Goal: Information Seeking & Learning: Compare options

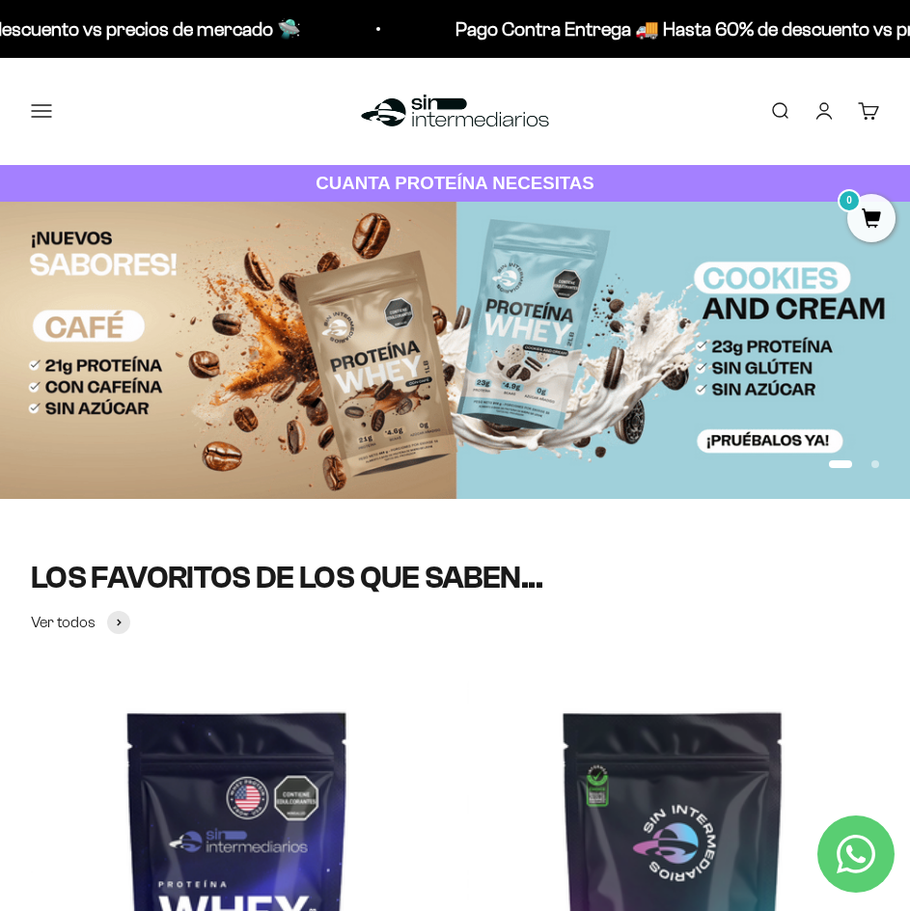
click at [40, 115] on button "Menú" at bounding box center [41, 110] width 21 height 21
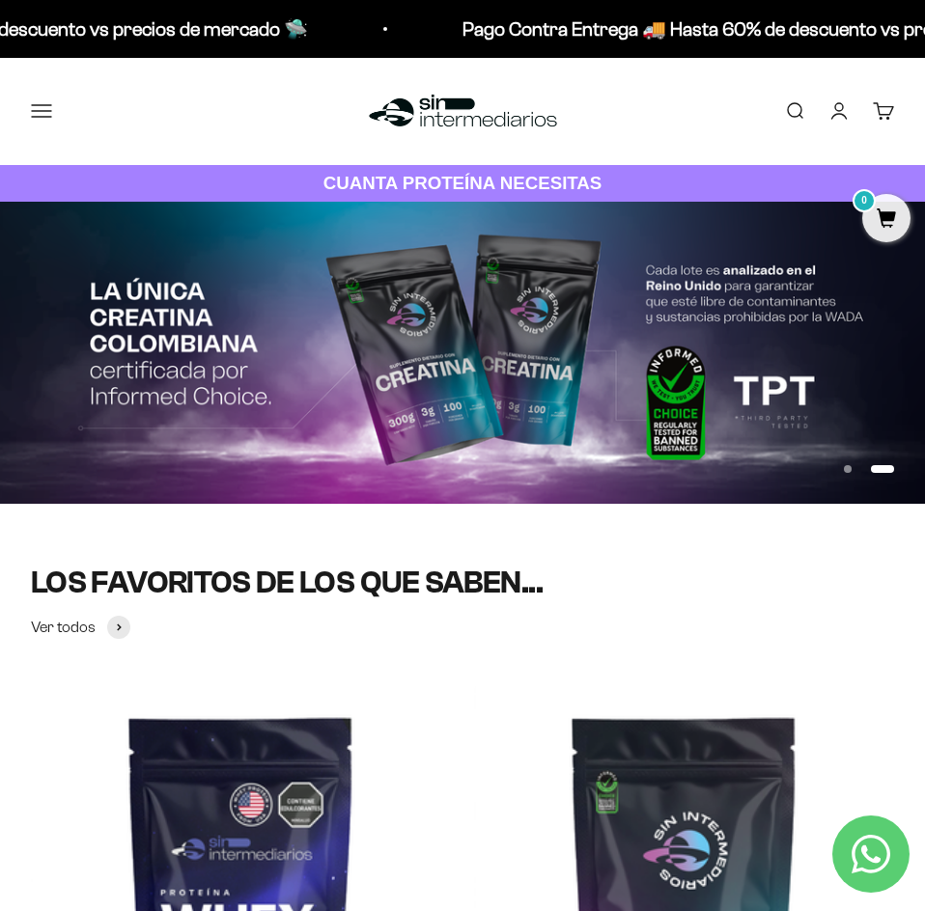
click at [0, 0] on button "Comprar" at bounding box center [0, 0] width 0 height 0
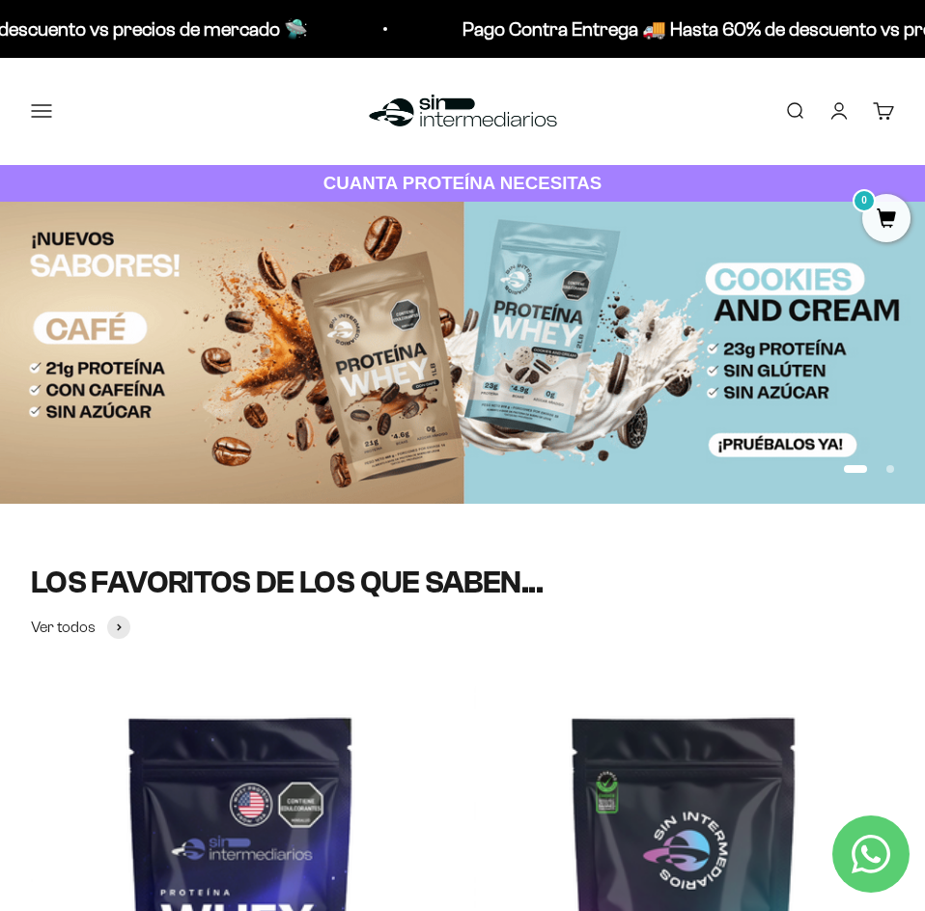
click at [0, 0] on span at bounding box center [0, 0] width 0 height 0
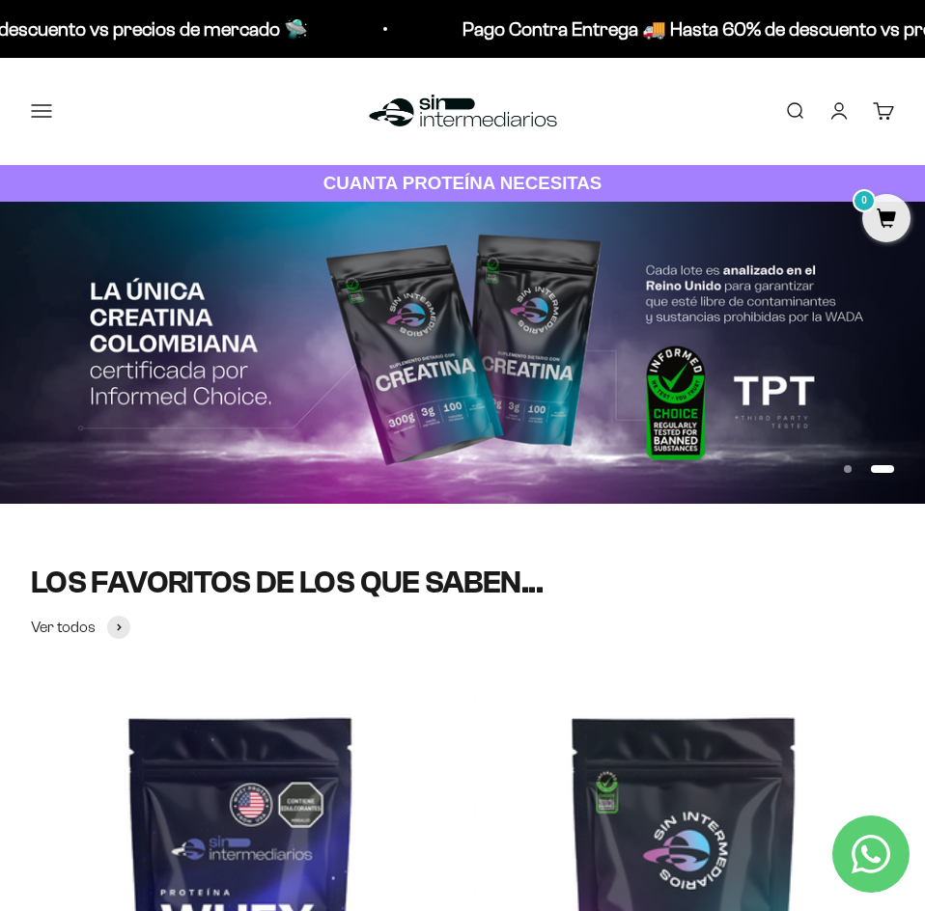
click at [0, 0] on span "Colágeno + Biotina" at bounding box center [0, 0] width 0 height 0
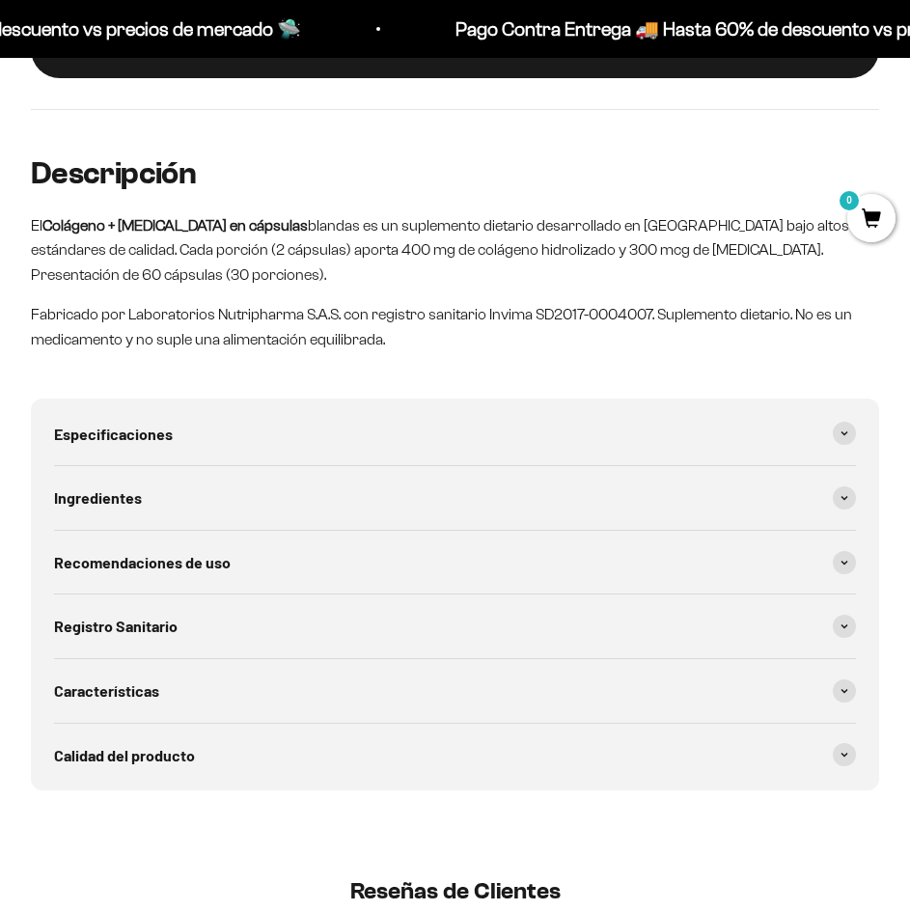
scroll to position [1530, 0]
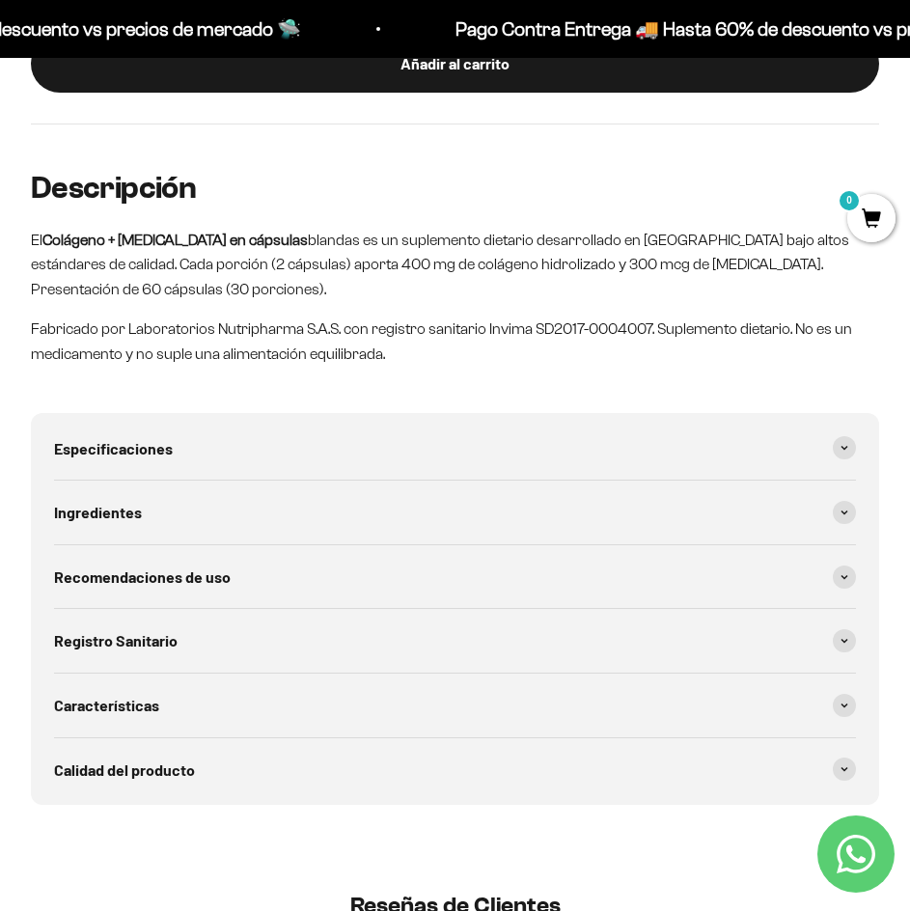
click at [853, 831] on link "Contact us on WhatsApp" at bounding box center [856, 854] width 77 height 77
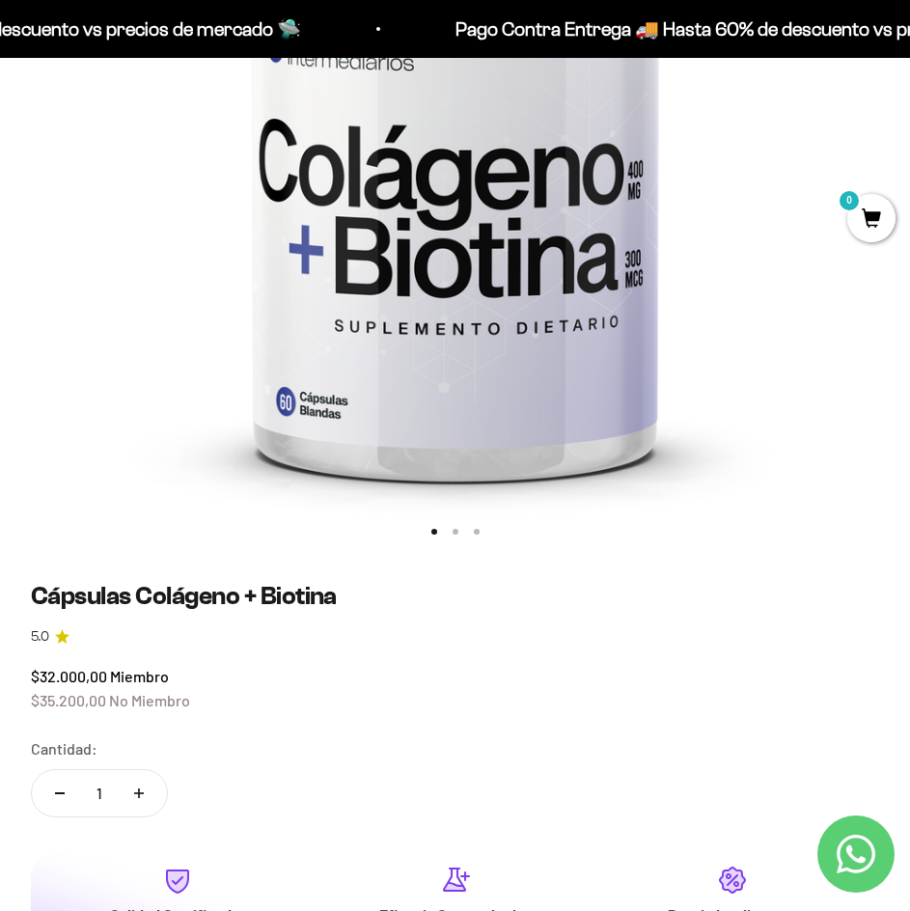
scroll to position [290, 0]
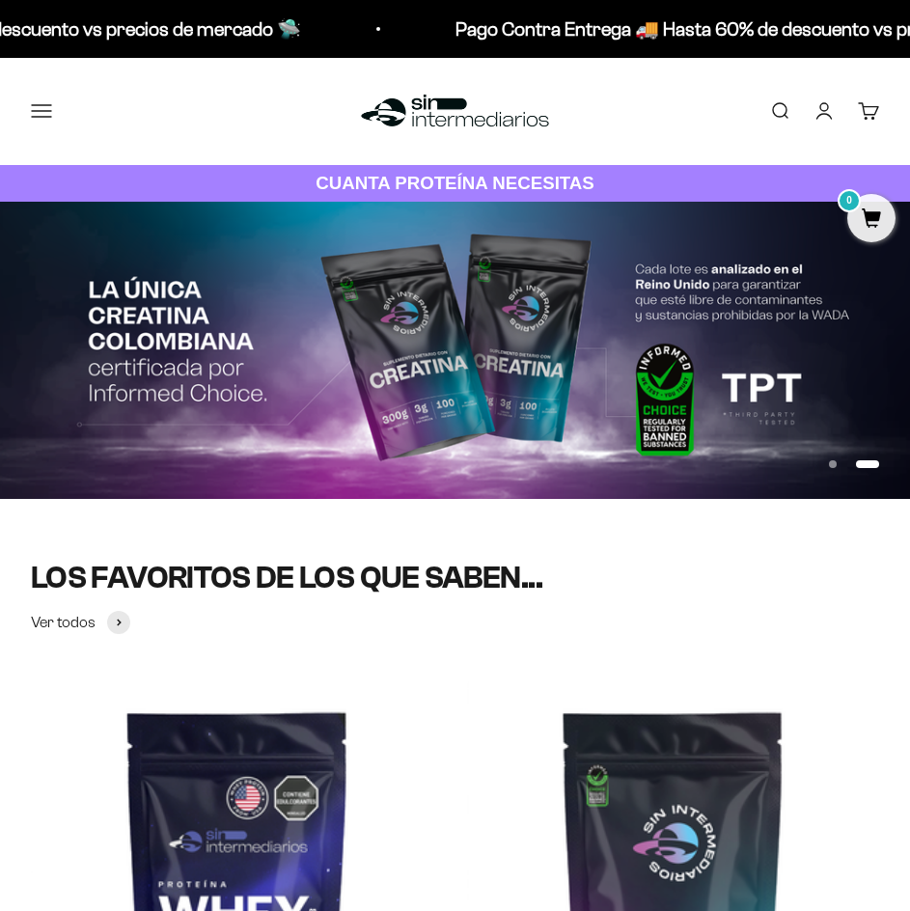
click at [39, 117] on button "Menú" at bounding box center [41, 110] width 21 height 21
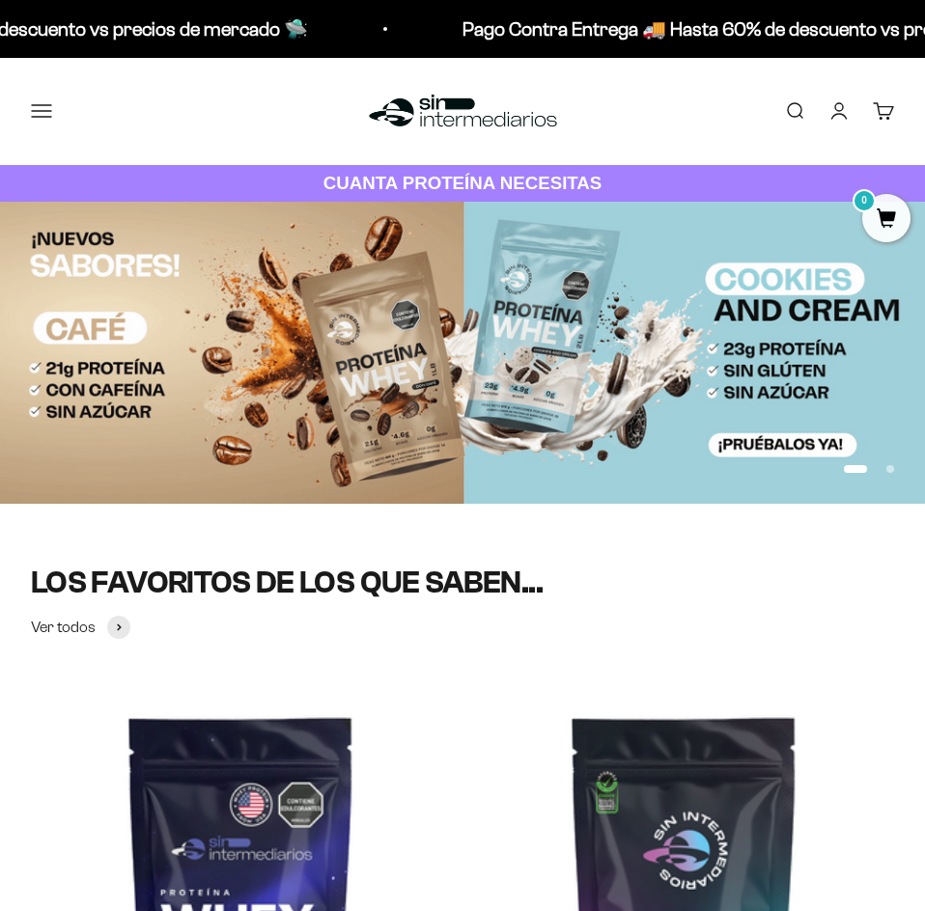
click at [0, 0] on icon at bounding box center [0, 0] width 0 height 0
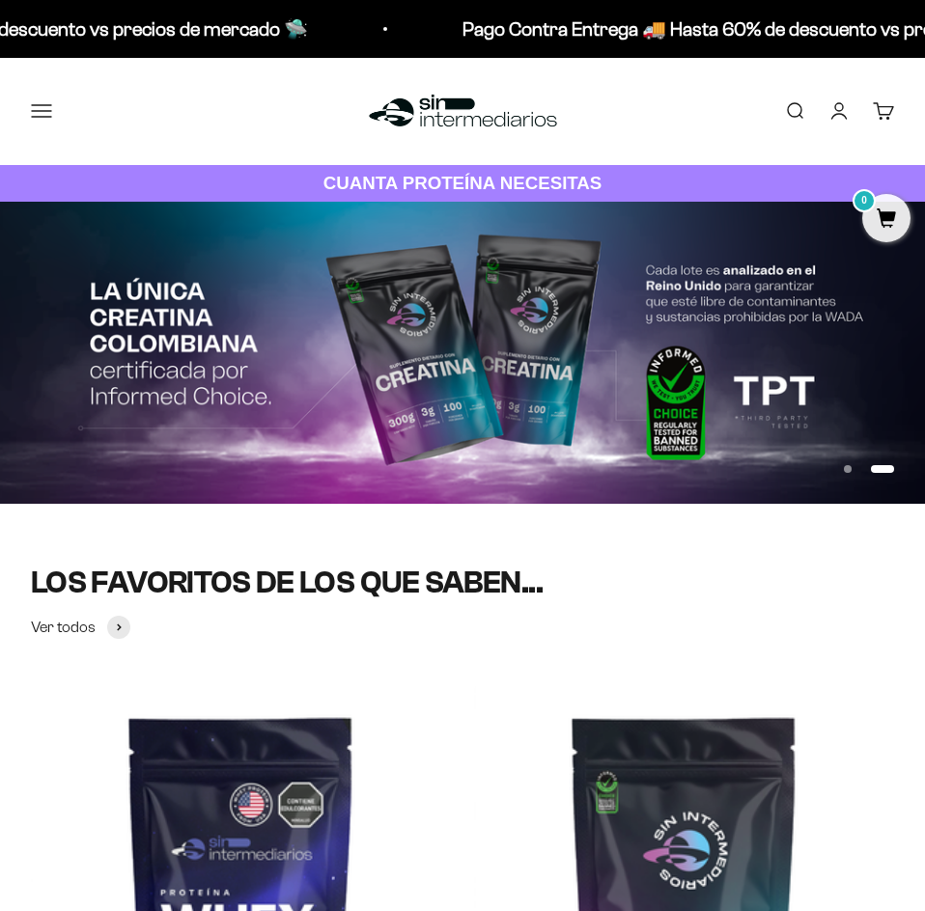
click at [0, 0] on span "Otros Suplementos" at bounding box center [0, 0] width 0 height 0
click at [0, 0] on span "Colágeno Hidrolizado" at bounding box center [0, 0] width 0 height 0
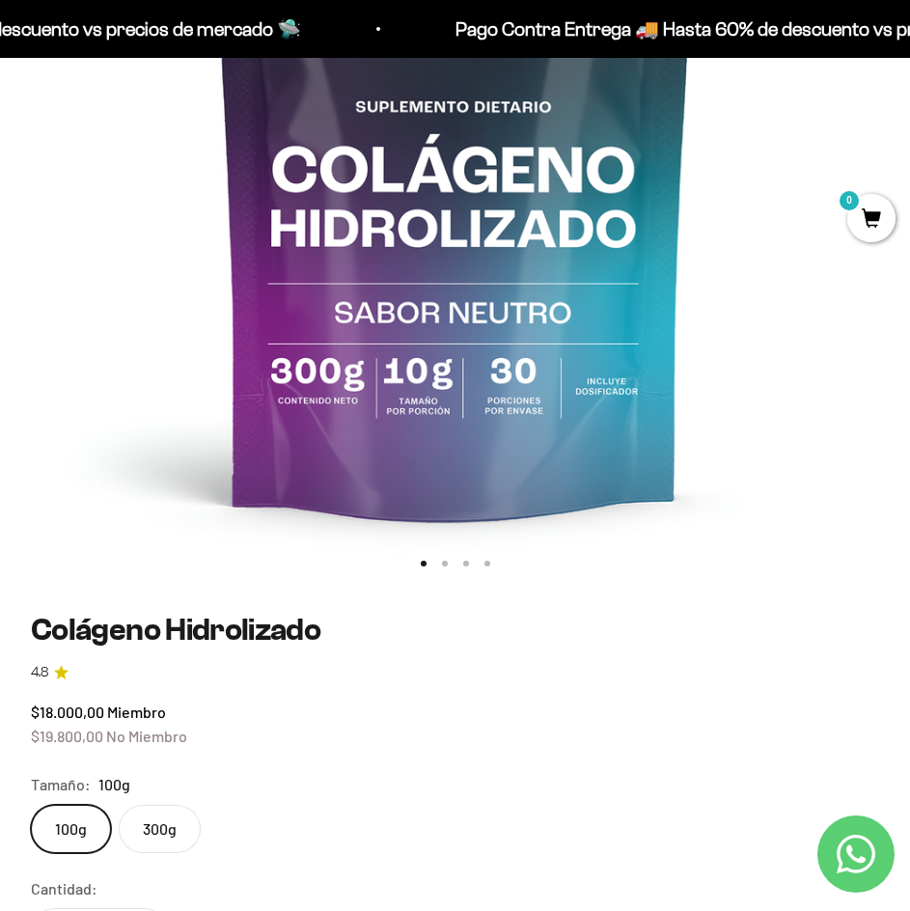
scroll to position [676, 0]
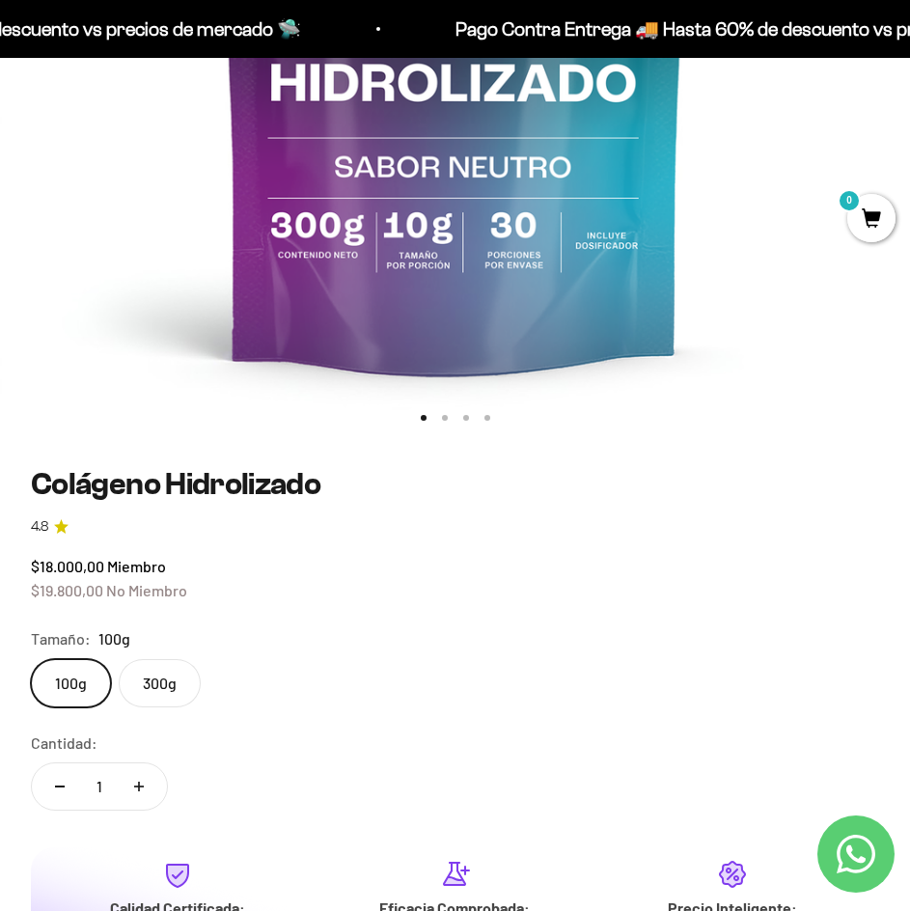
click at [155, 703] on label "300g" at bounding box center [160, 683] width 82 height 48
click at [31, 659] on input "300g" at bounding box center [30, 658] width 1 height 1
click at [80, 697] on label "100g" at bounding box center [71, 683] width 80 height 48
click at [31, 659] on input "100g" at bounding box center [30, 658] width 1 height 1
click at [157, 680] on label "300g" at bounding box center [160, 683] width 82 height 48
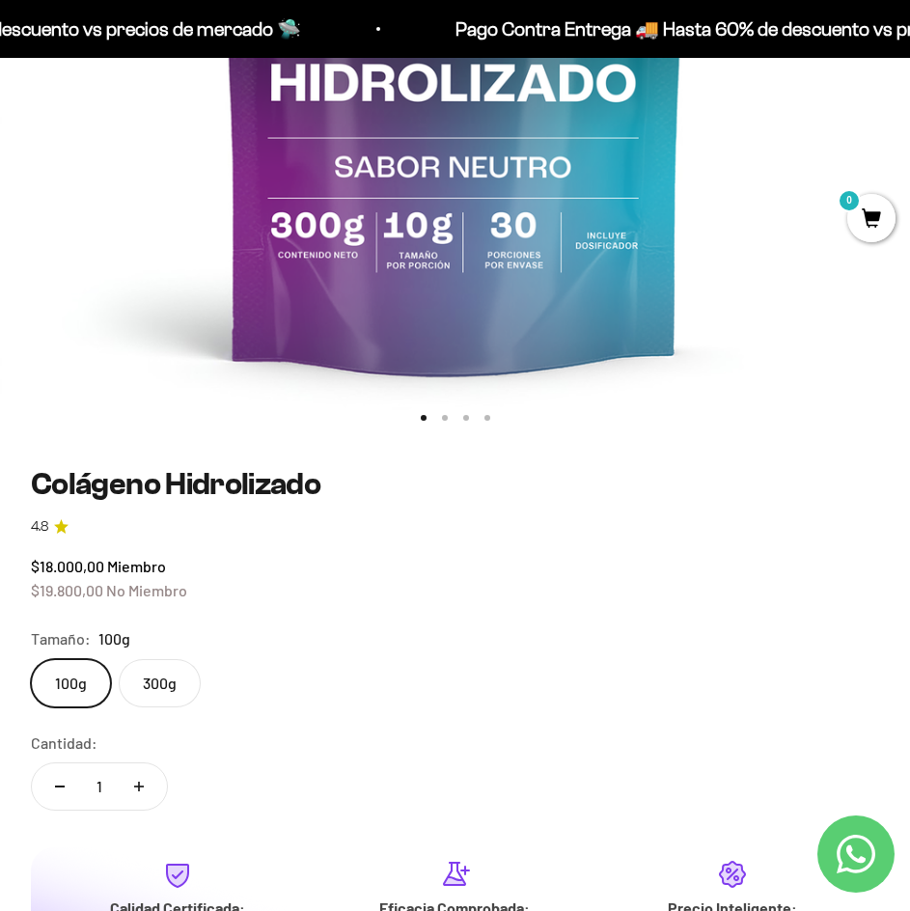
click at [31, 659] on input "300g" at bounding box center [30, 658] width 1 height 1
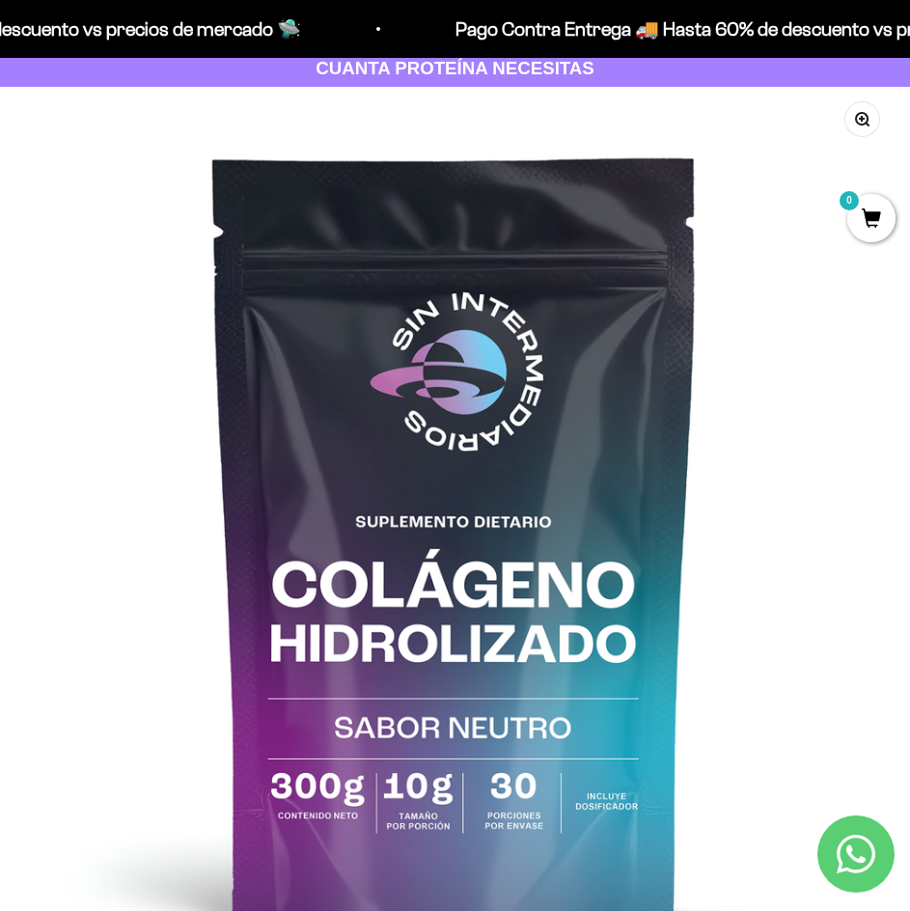
scroll to position [290, 0]
